Goal: Task Accomplishment & Management: Manage account settings

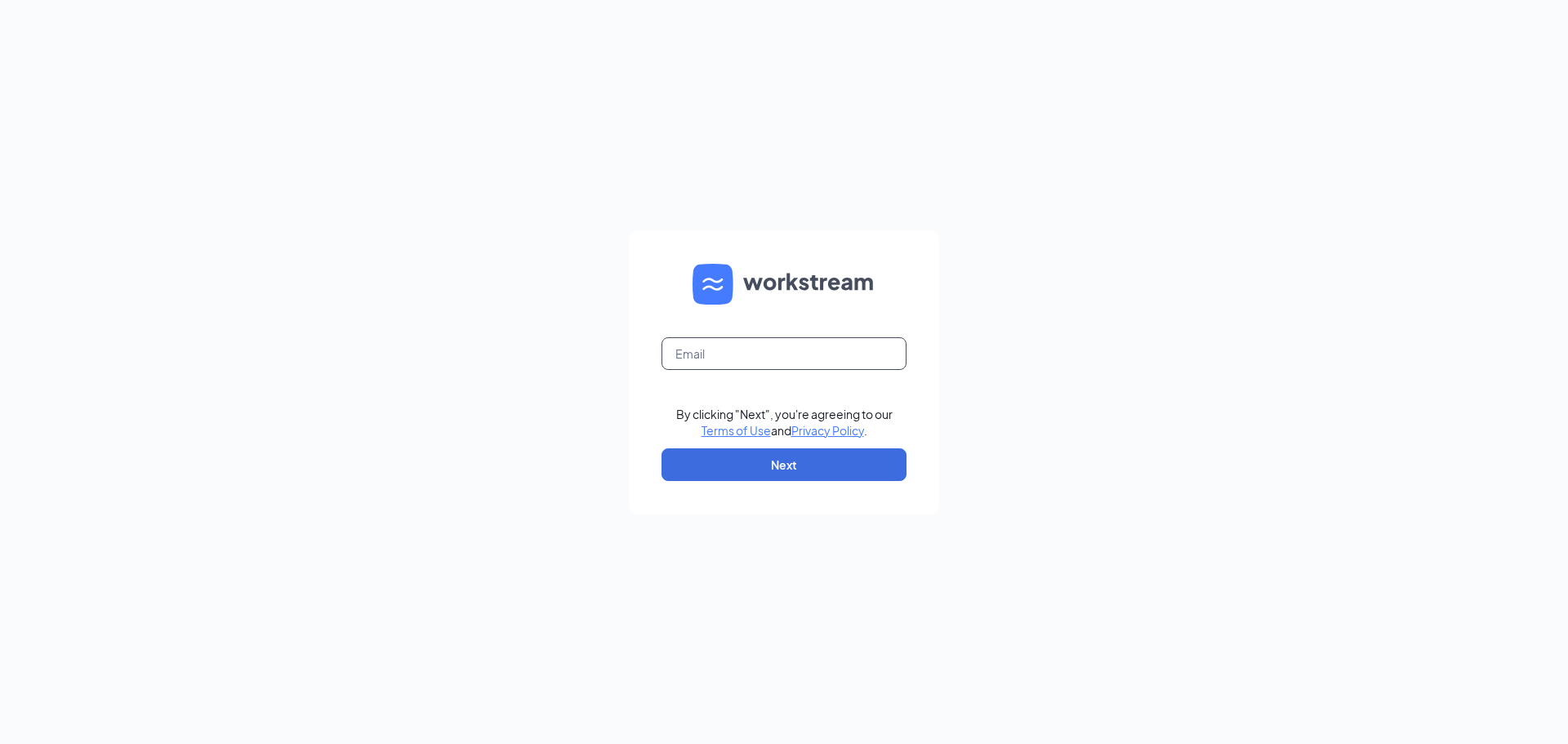
click at [713, 346] on input "text" at bounding box center [784, 353] width 245 height 32
type input "[PERSON_NAME][EMAIL_ADDRESS][DOMAIN_NAME]"
click at [777, 464] on button "Next" at bounding box center [784, 464] width 245 height 32
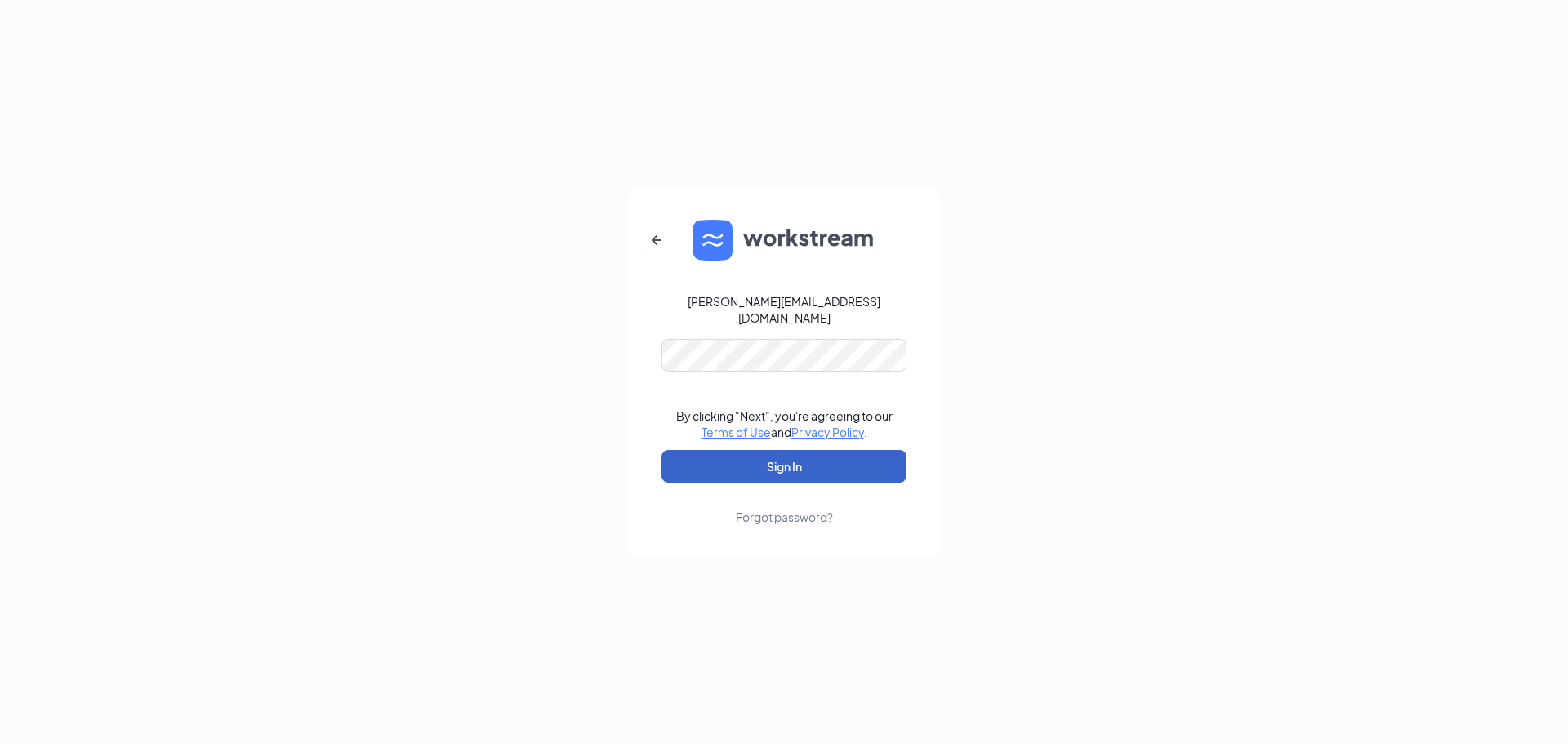
click at [793, 452] on button "Sign In" at bounding box center [784, 466] width 245 height 32
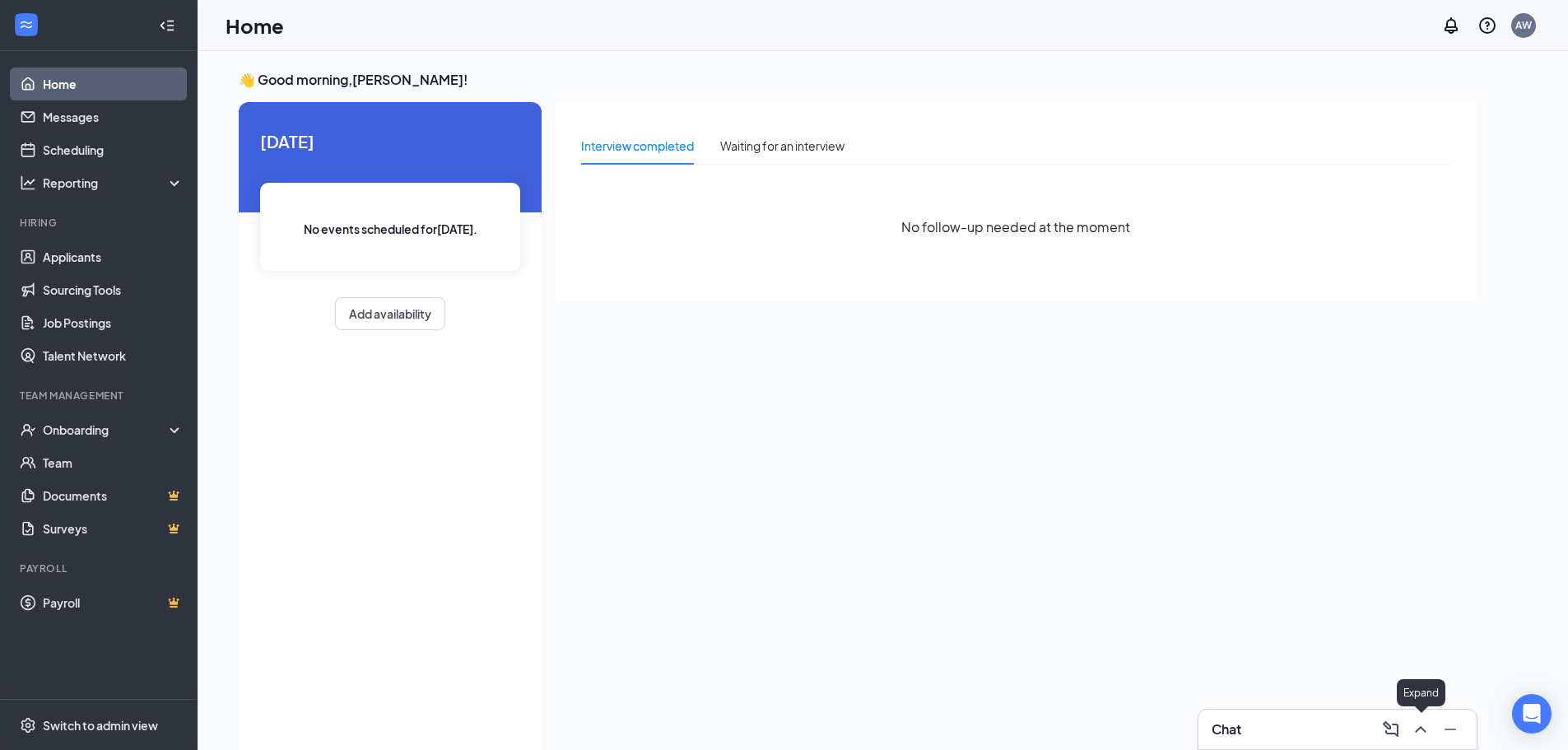
click at [1418, 732] on icon "ChevronUp" at bounding box center [1420, 728] width 20 height 20
